Goal: Information Seeking & Learning: Check status

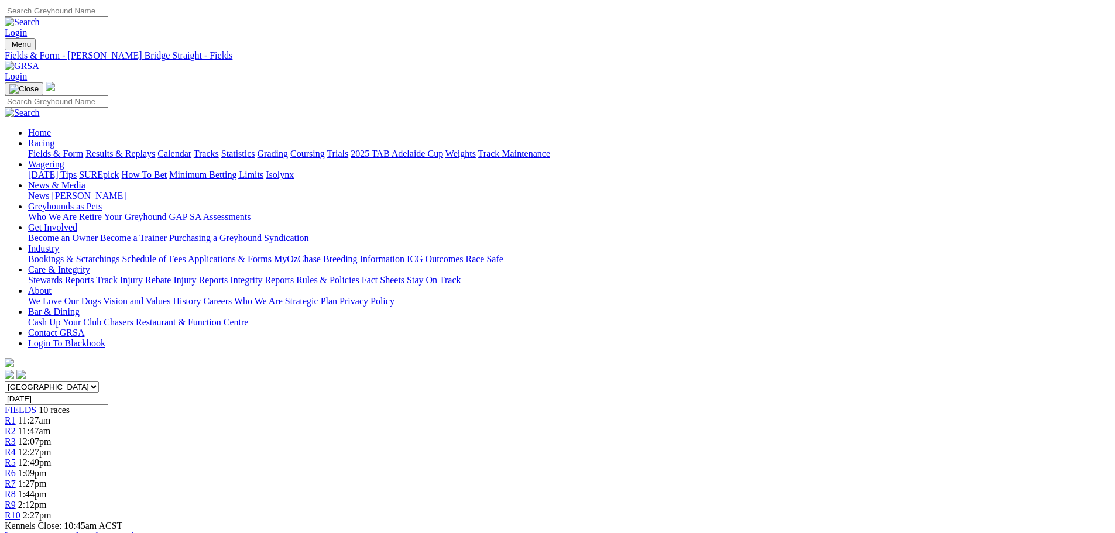
click at [155, 149] on link "Results & Replays" at bounding box center [120, 154] width 70 height 10
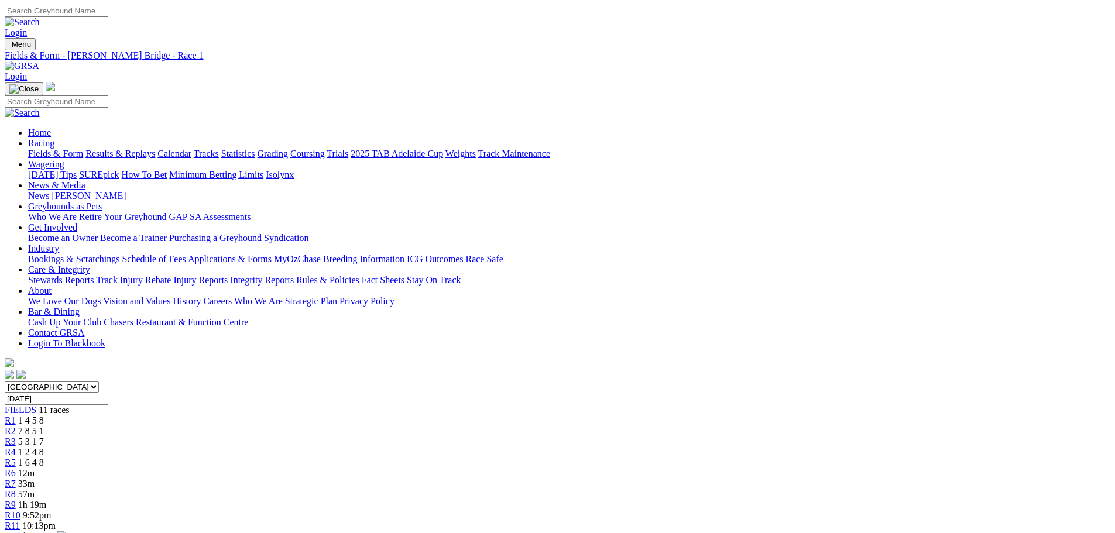
click at [351, 426] on div "R2 7 8 5 1" at bounding box center [558, 431] width 1106 height 11
click at [416, 437] on div "R3 5 3 1 7" at bounding box center [558, 442] width 1106 height 11
click at [16, 447] on span "R4" at bounding box center [10, 452] width 11 height 10
click at [44, 458] on span "1 6 4 8" at bounding box center [31, 463] width 26 height 10
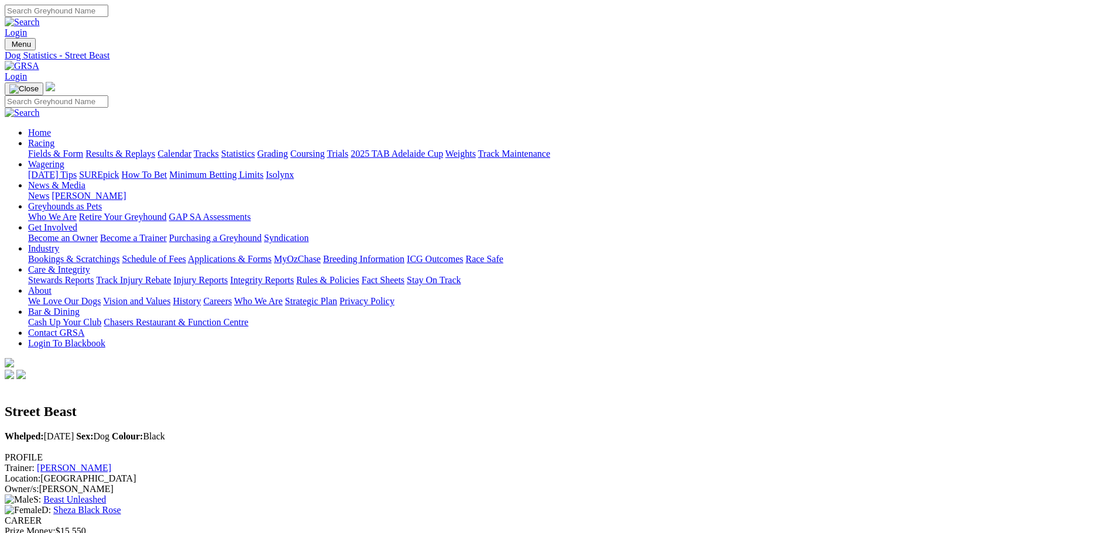
scroll to position [1288, 0]
